Goal: Obtain resource: Download file/media

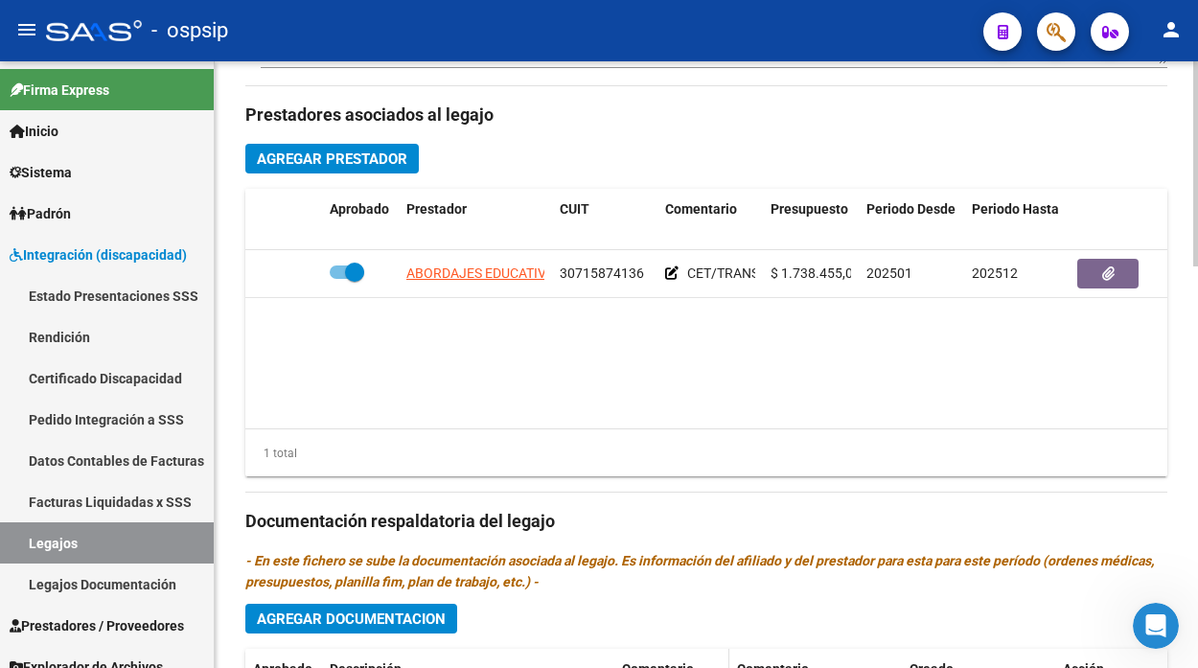
scroll to position [851, 0]
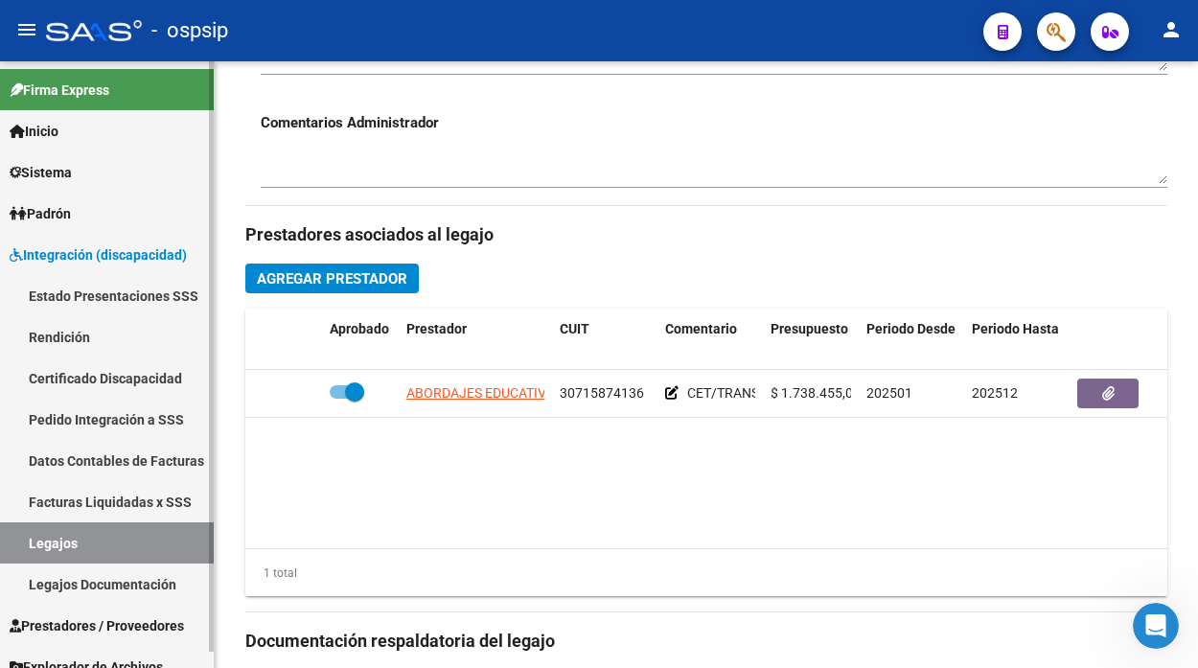
click at [62, 523] on link "Legajos" at bounding box center [107, 542] width 214 height 41
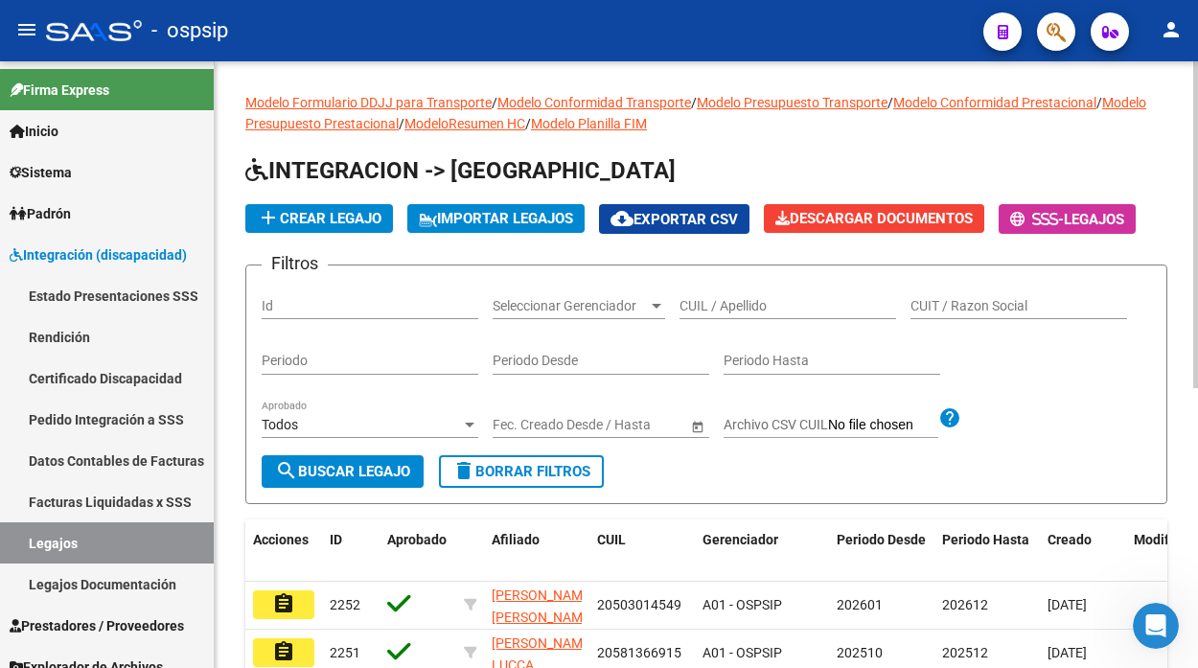
click at [695, 303] on input "CUIL / Apellido" at bounding box center [787, 306] width 217 height 16
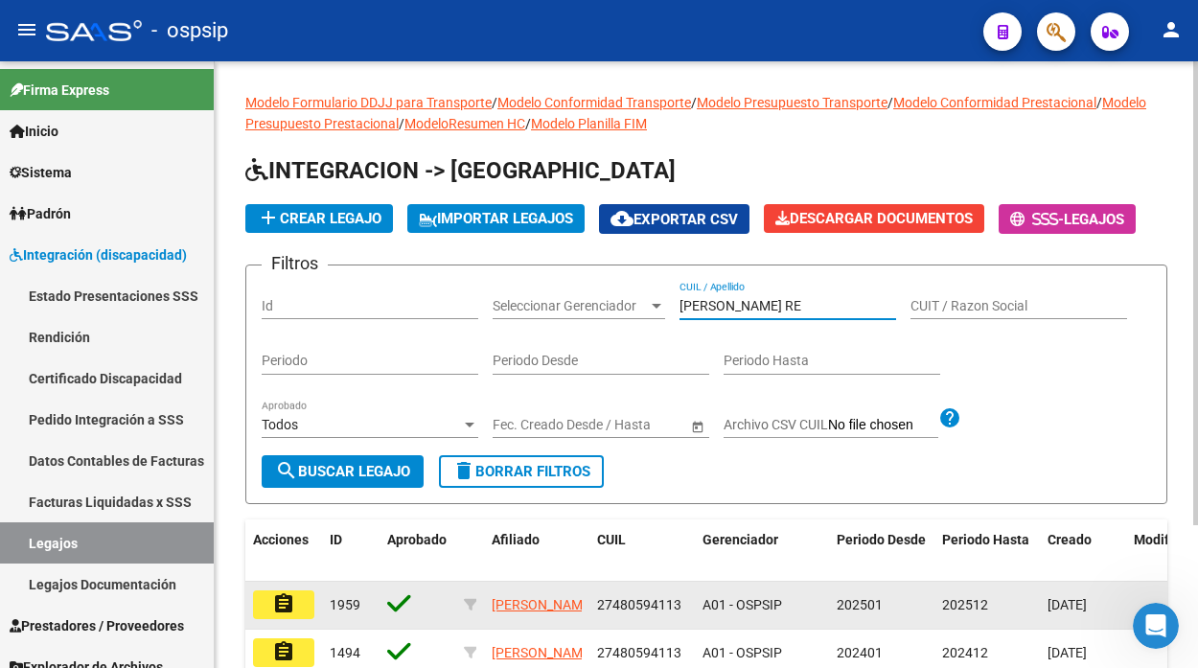
type input "BENITEZ RE"
click at [285, 606] on mat-icon "assignment" at bounding box center [283, 603] width 23 height 23
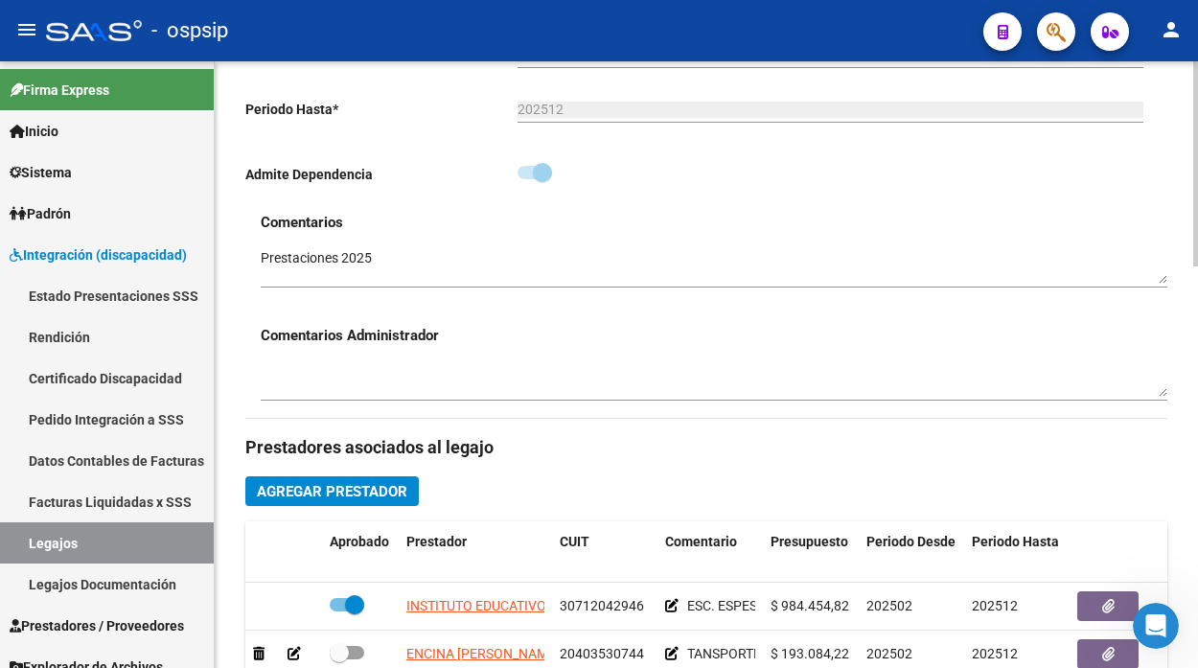
scroll to position [744, 0]
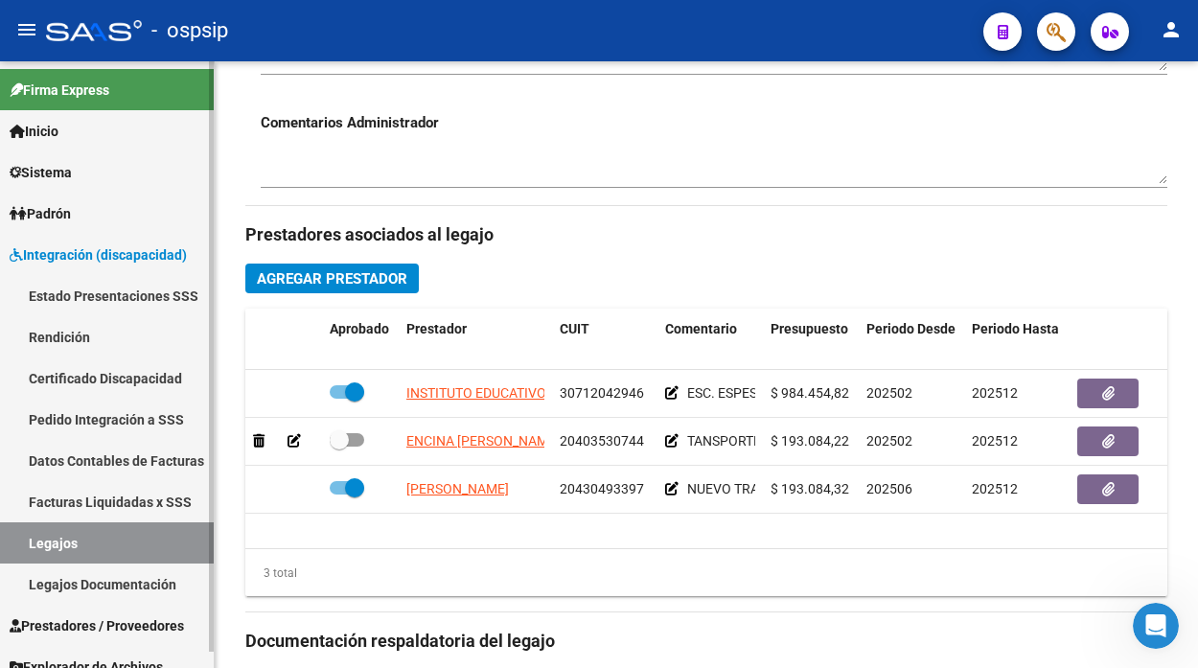
click at [84, 558] on link "Legajos" at bounding box center [107, 542] width 214 height 41
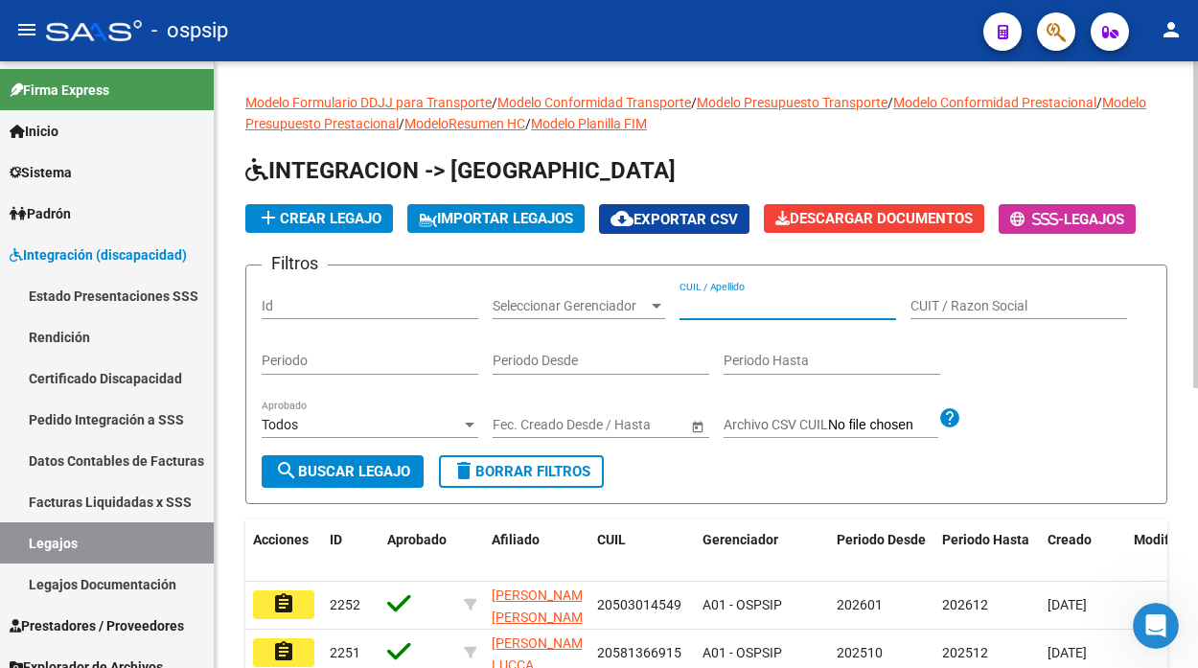
click at [702, 311] on input "CUIL / Apellido" at bounding box center [787, 306] width 217 height 16
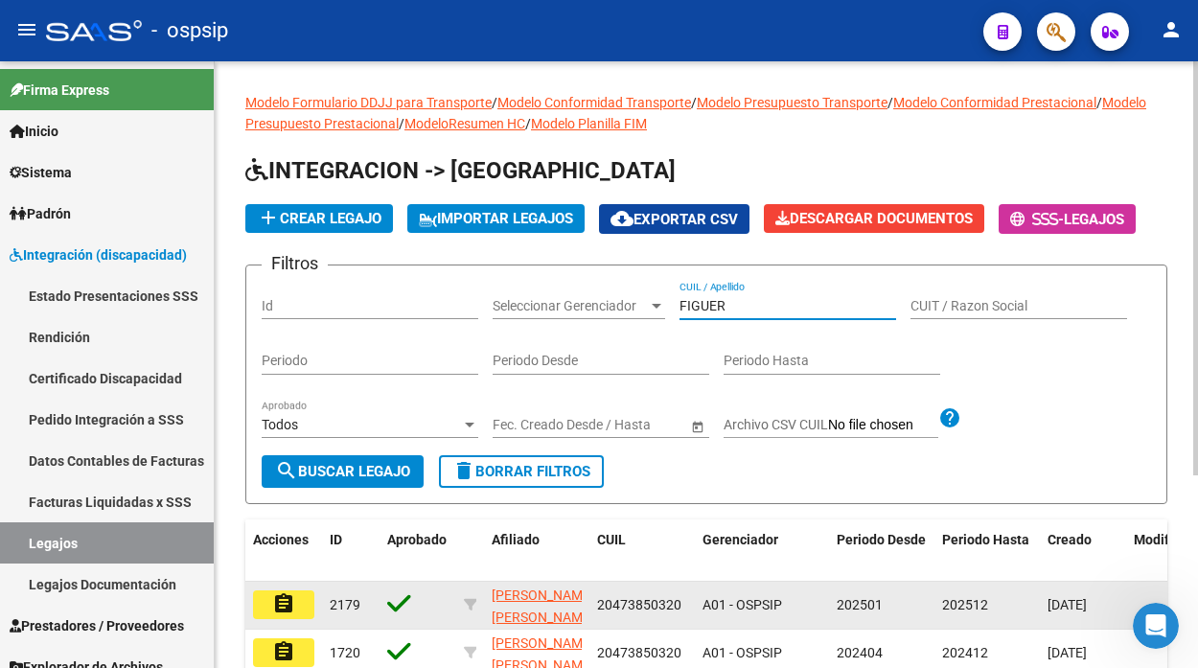
type input "FIGUER"
click at [285, 610] on mat-icon "assignment" at bounding box center [283, 603] width 23 height 23
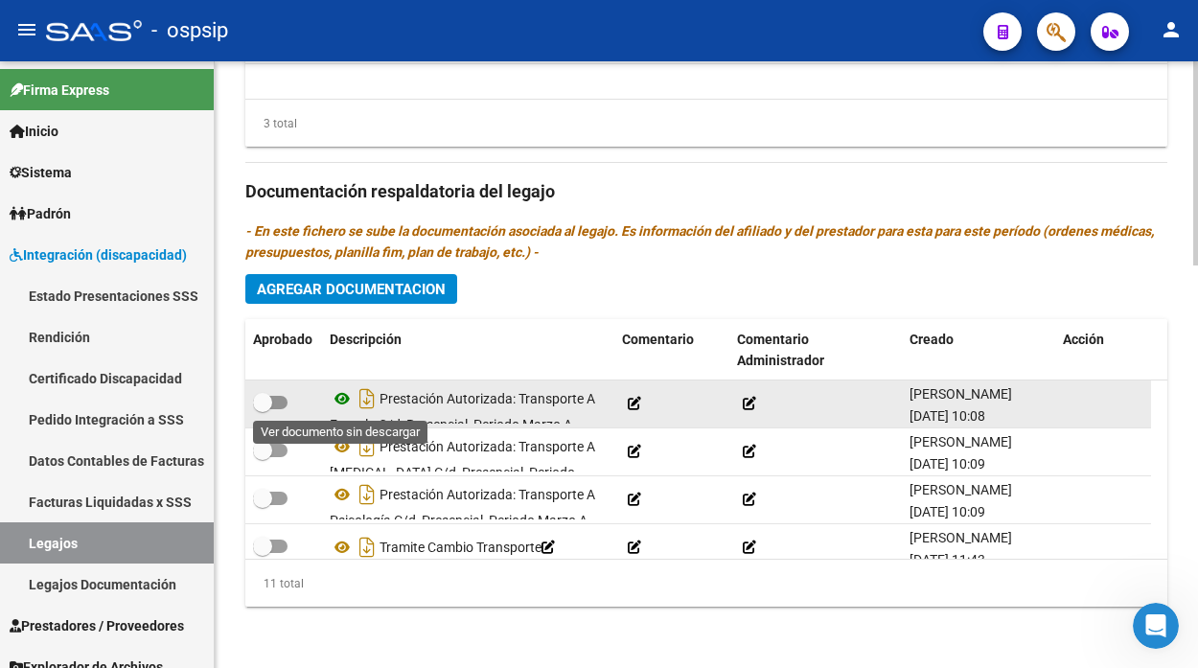
click at [347, 403] on icon at bounding box center [342, 398] width 25 height 23
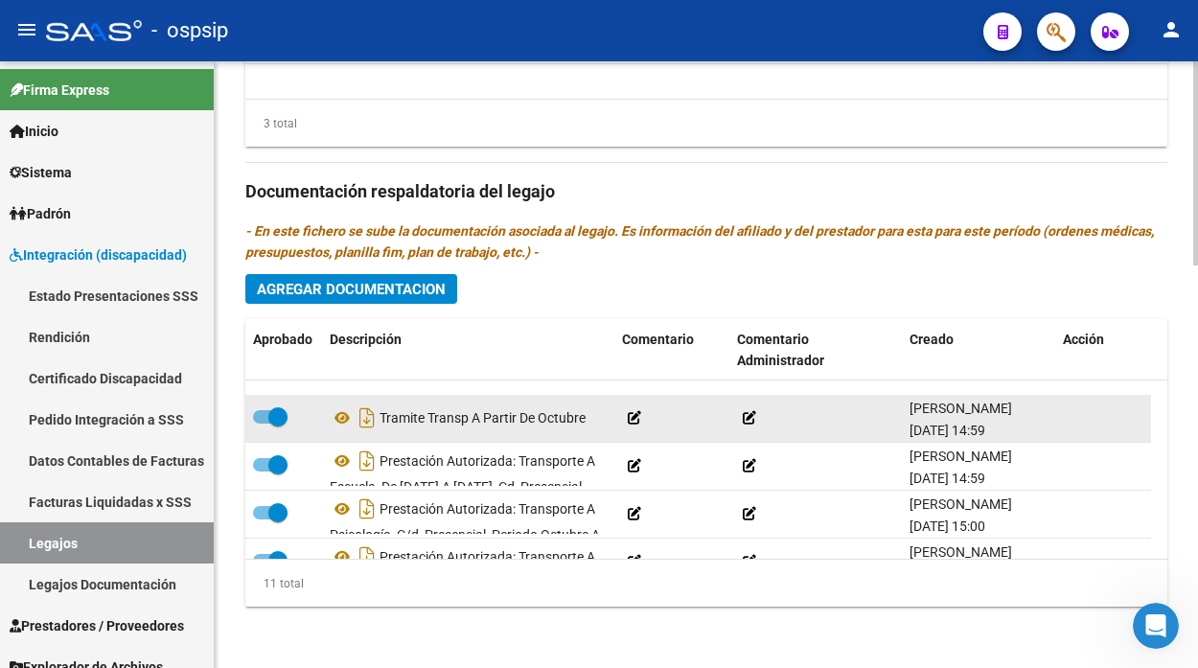
scroll to position [355, 0]
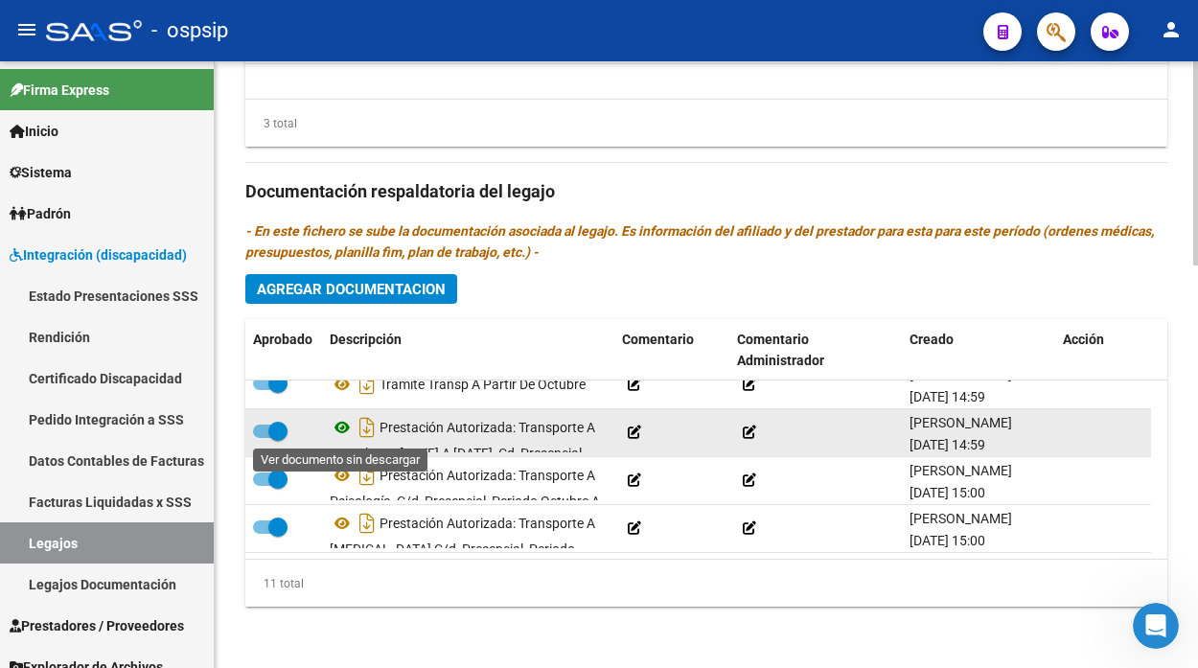
click at [346, 424] on icon at bounding box center [342, 427] width 25 height 23
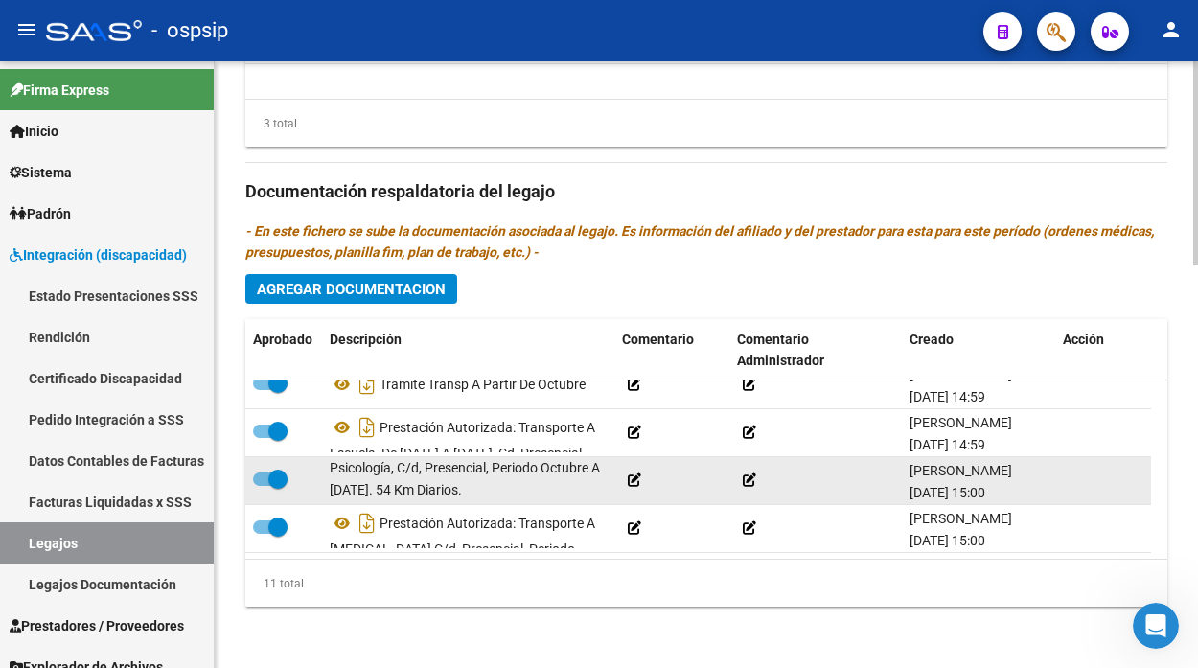
scroll to position [0, 0]
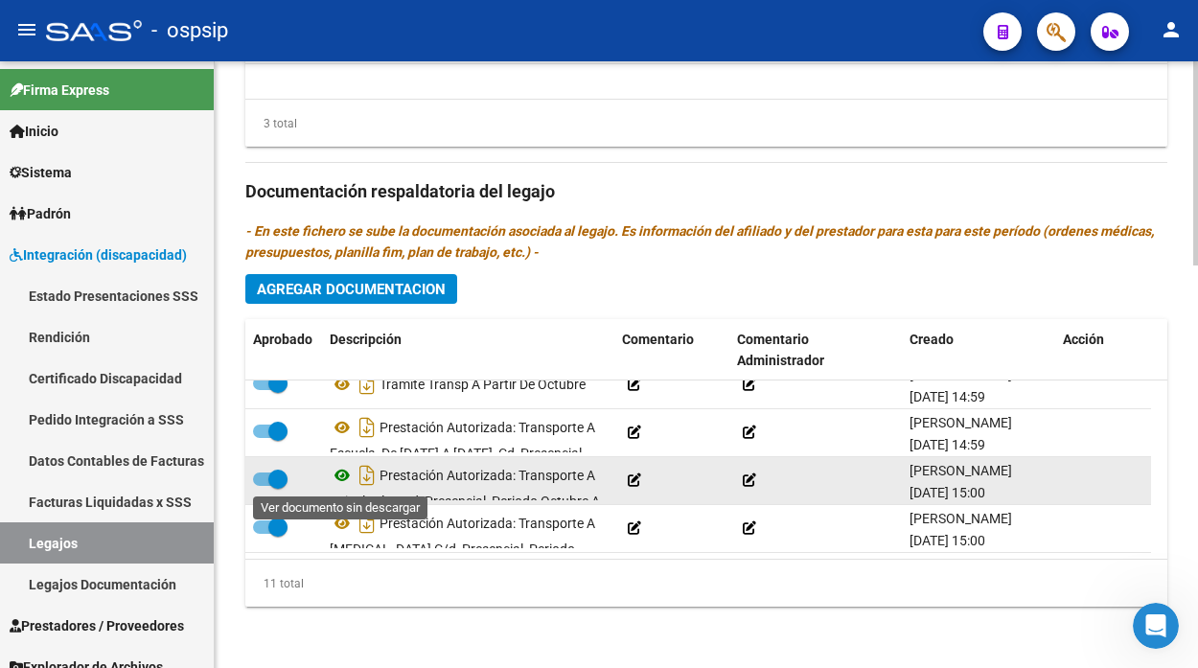
click at [348, 474] on icon at bounding box center [342, 475] width 25 height 23
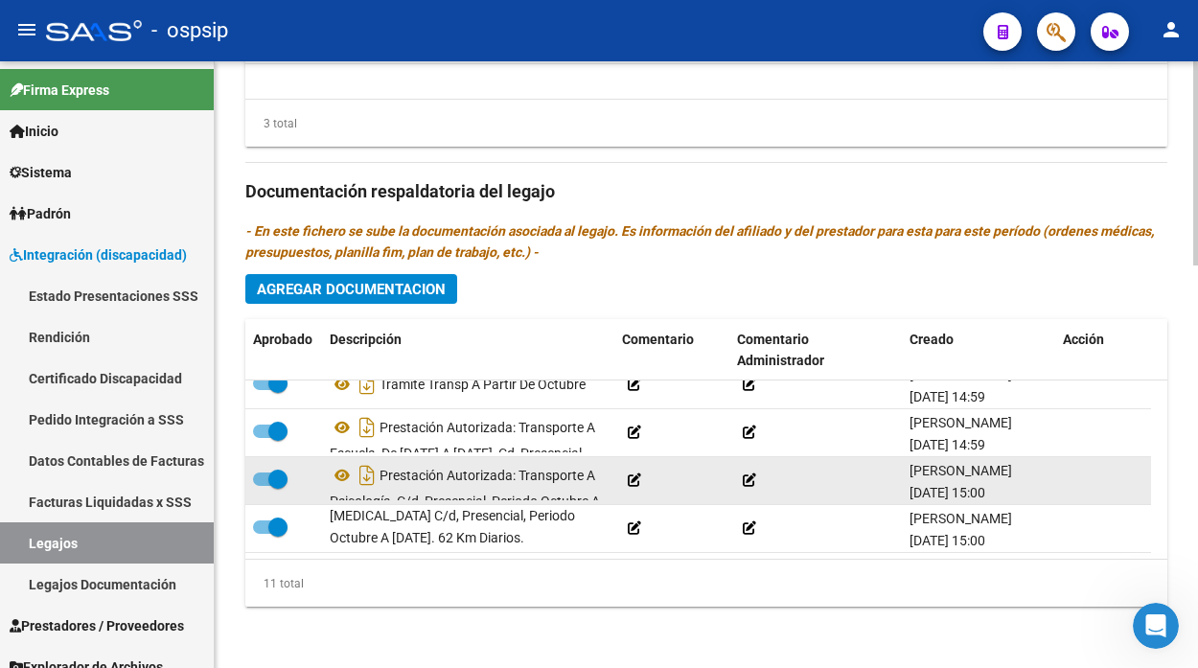
scroll to position [34, 0]
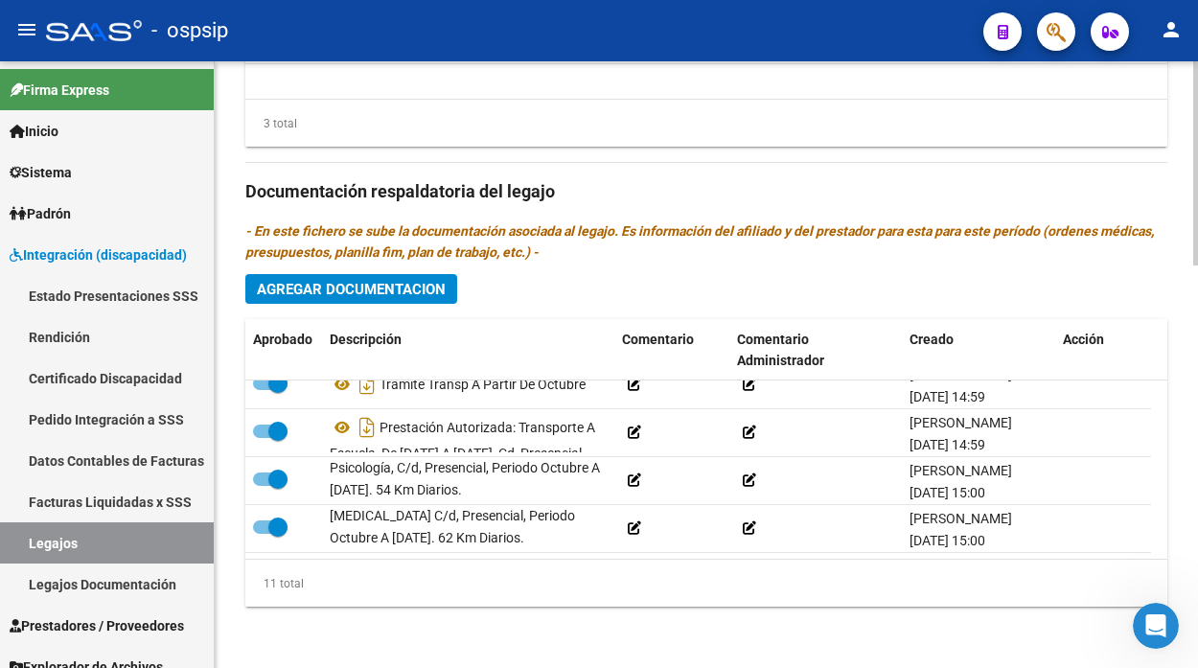
click at [572, 131] on div "3 total" at bounding box center [706, 124] width 922 height 48
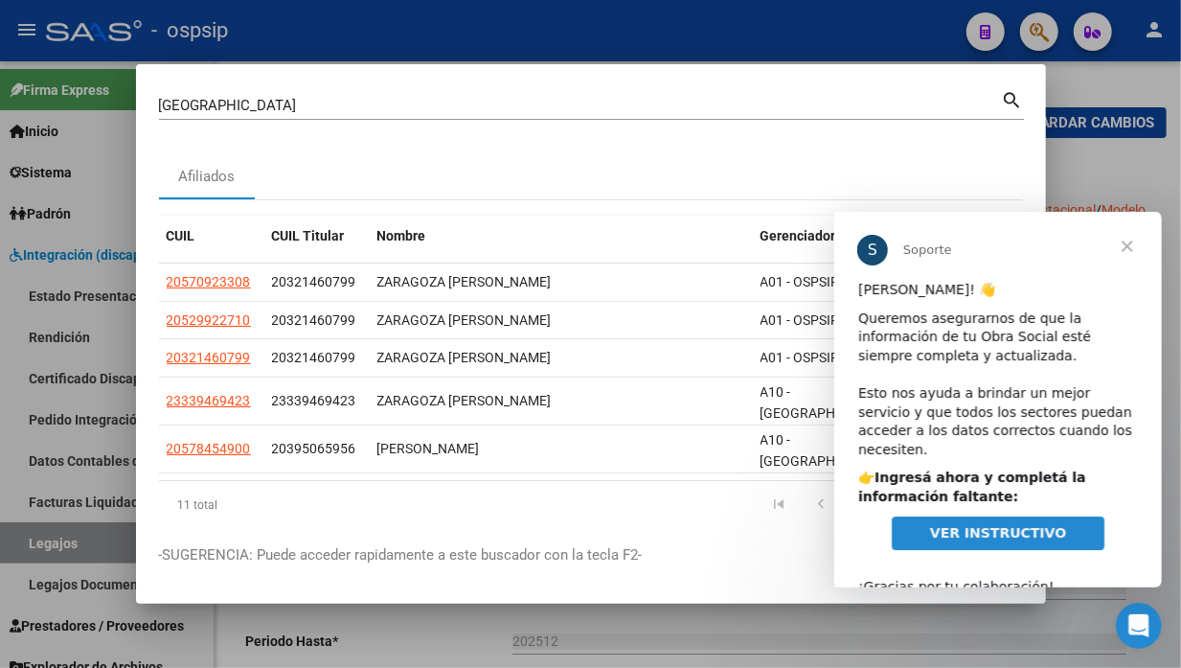
scroll to position [16, 0]
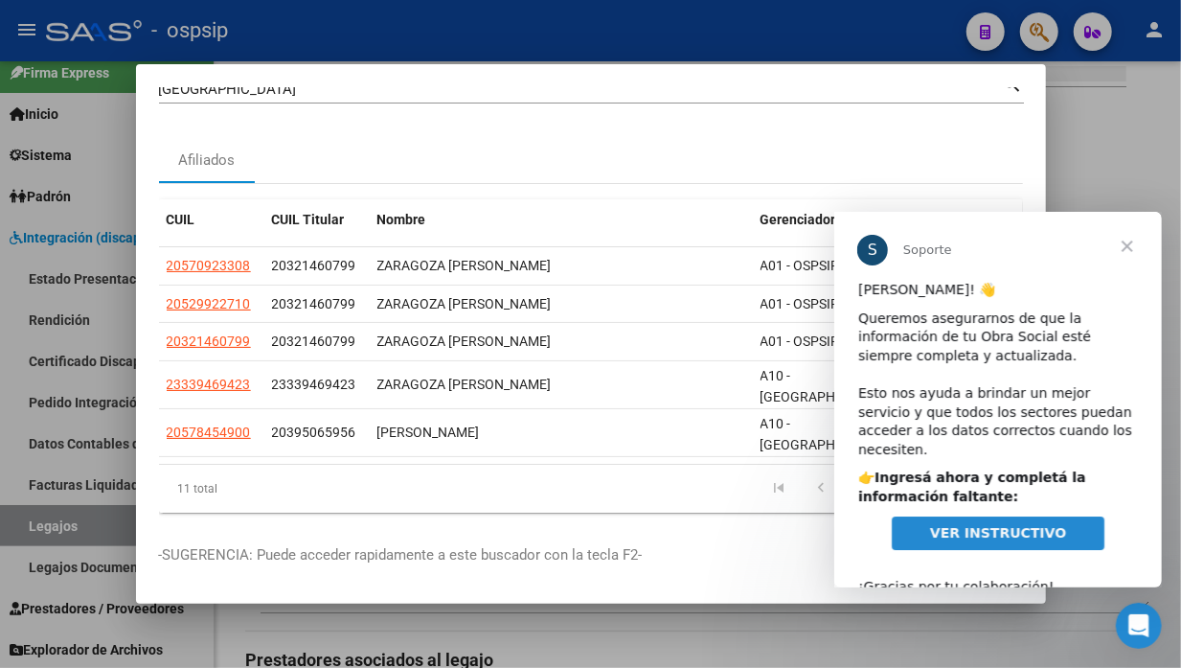
click at [1115, 238] on span "Cerrar" at bounding box center [1126, 245] width 69 height 69
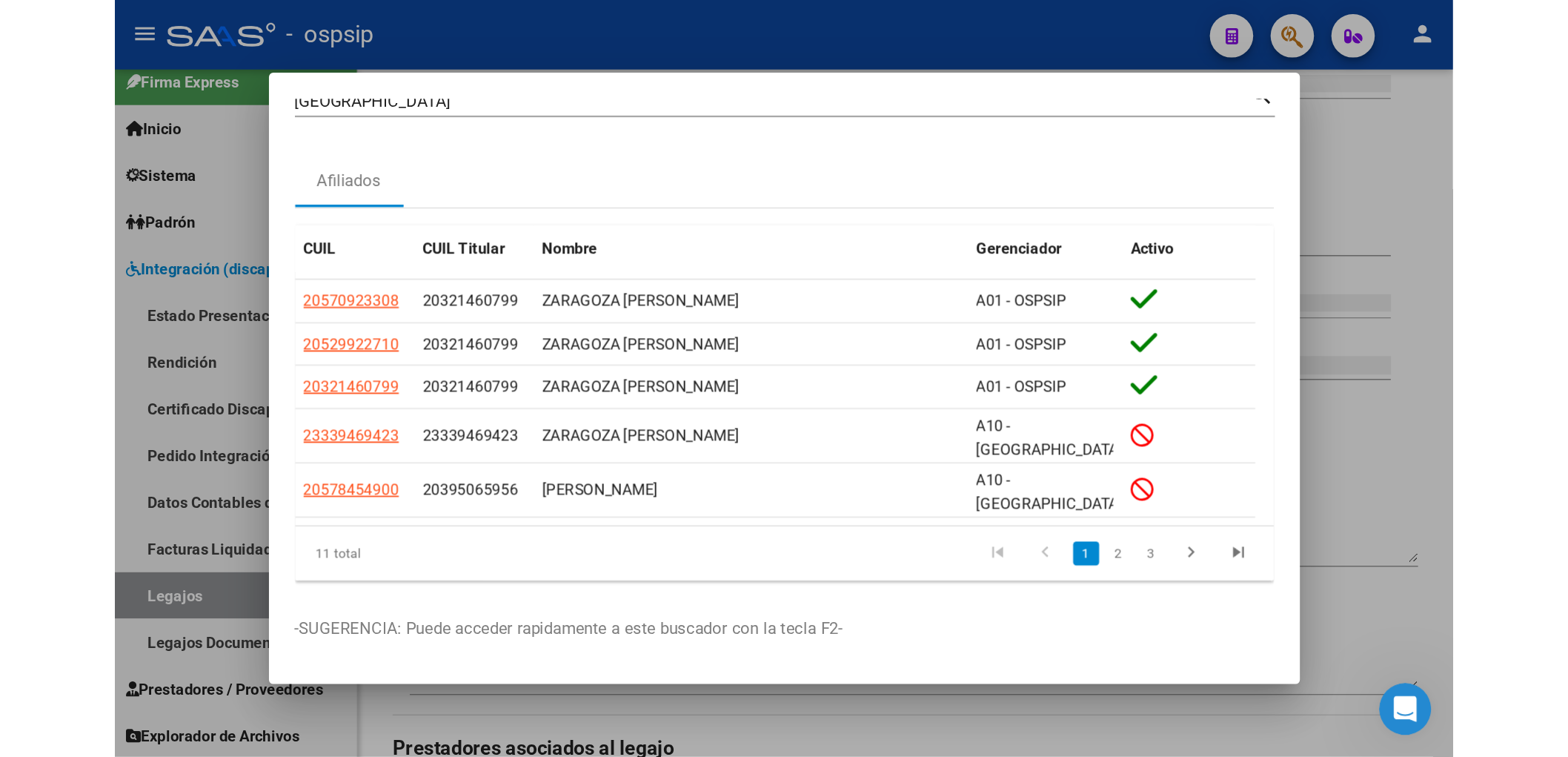
scroll to position [0, 0]
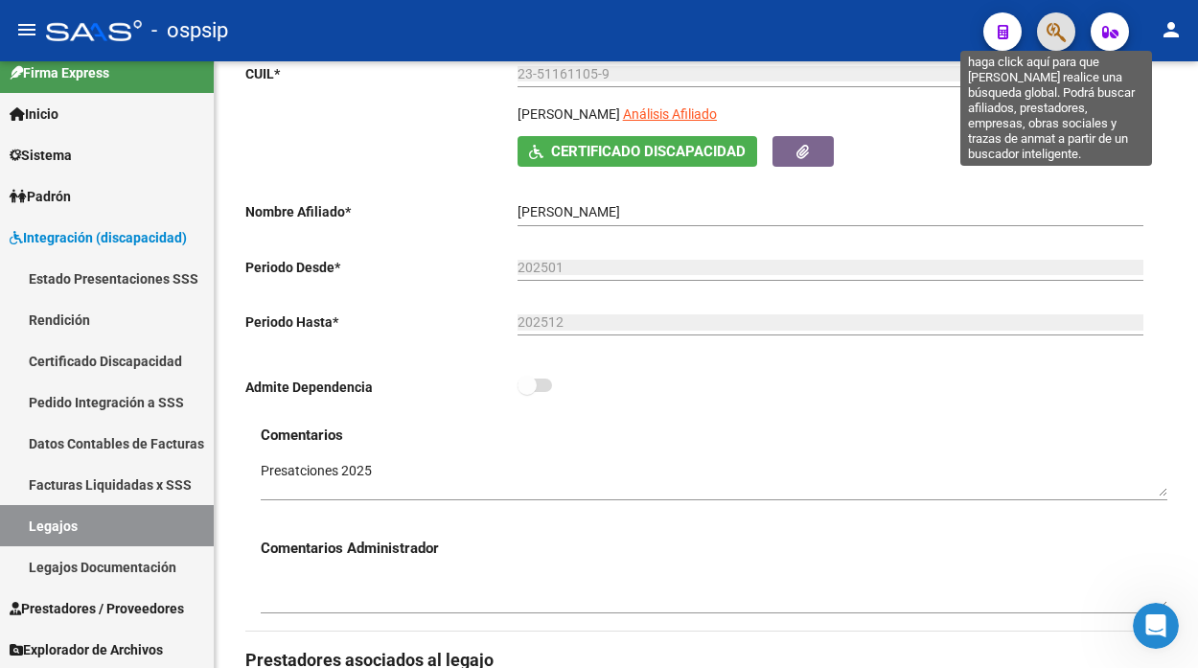
click at [1055, 33] on icon "button" at bounding box center [1055, 32] width 19 height 22
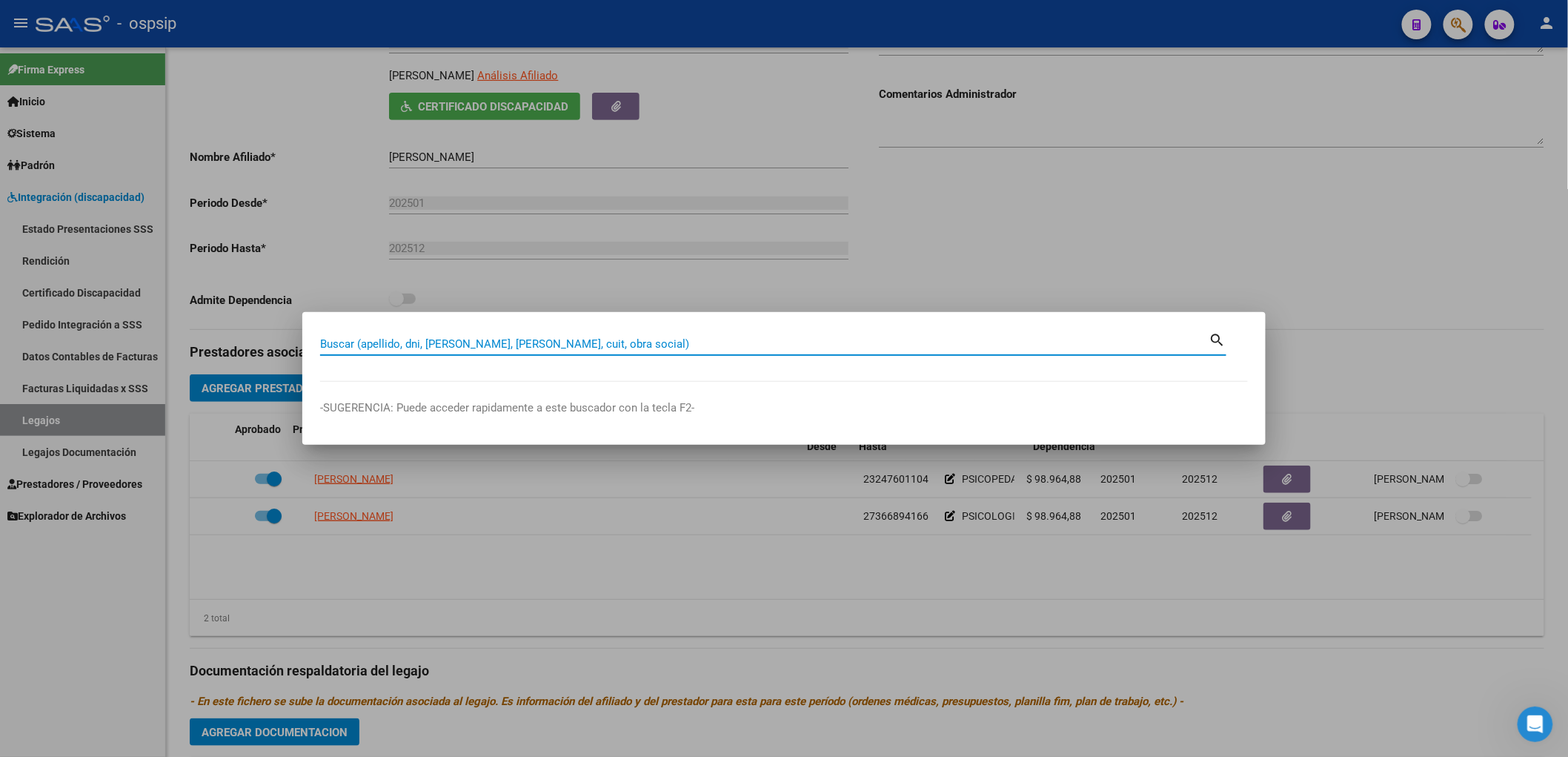
scroll to position [232, 0]
